Goal: Task Accomplishment & Management: Manage account settings

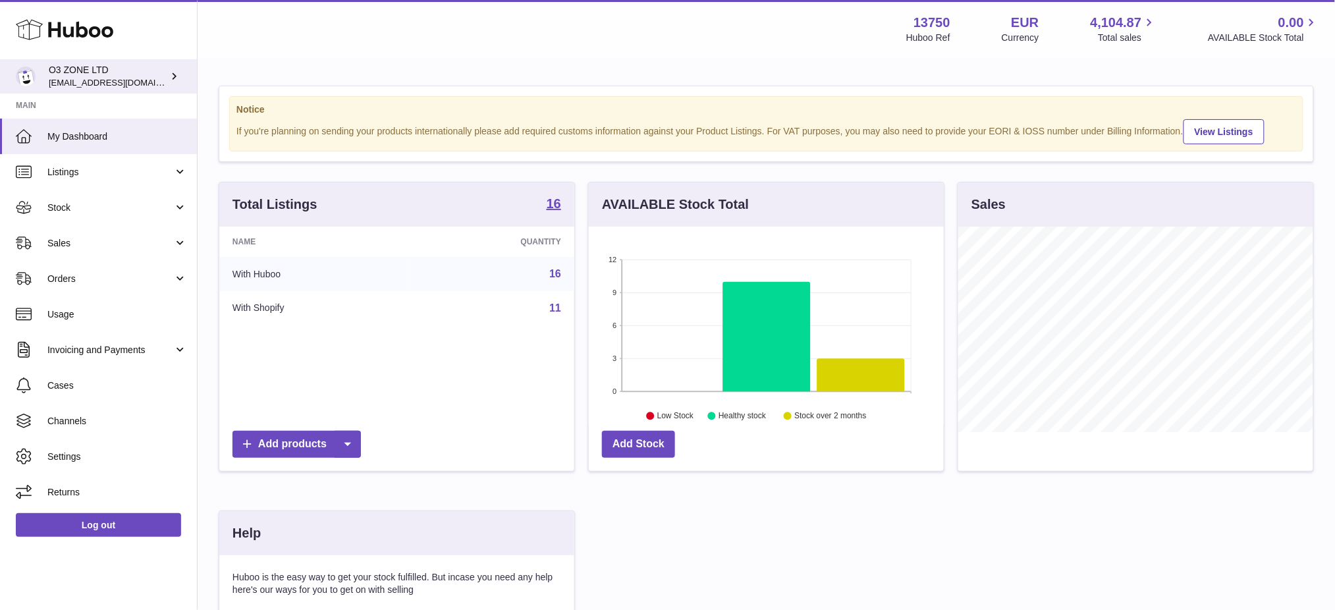
click at [78, 78] on span "[EMAIL_ADDRESS][DOMAIN_NAME]" at bounding box center [121, 82] width 145 height 11
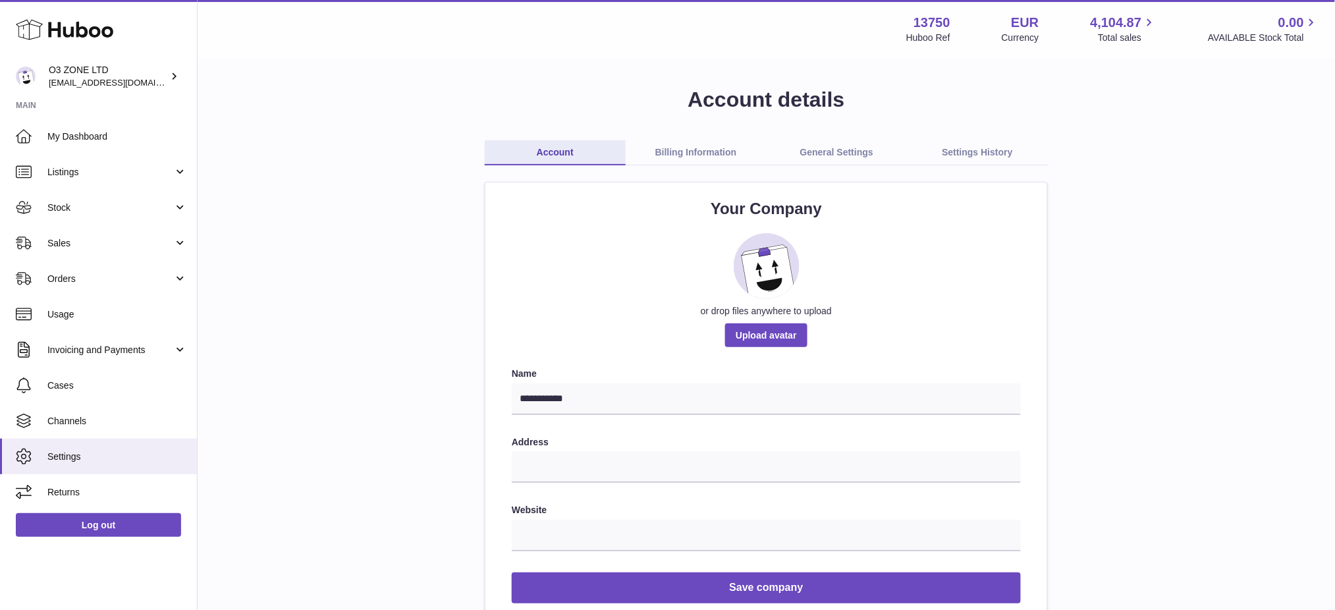
click at [662, 157] on link "Billing Information" at bounding box center [696, 152] width 141 height 25
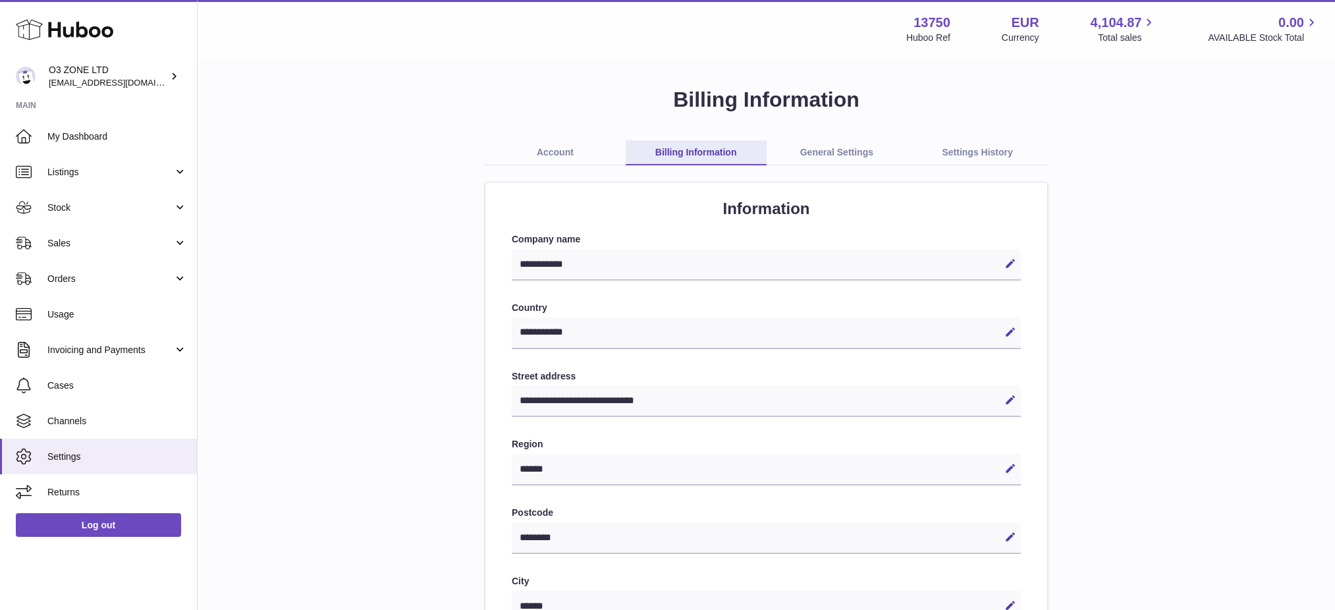
select select "**"
